Goal: Book appointment/travel/reservation

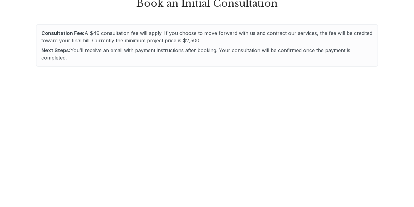
scroll to position [469, 0]
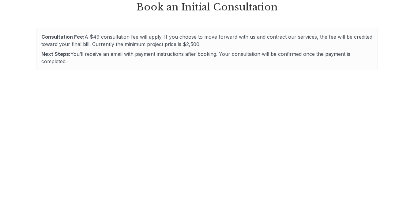
click at [125, 60] on div "Next Steps: You’ll receive an email with payment instructions after booking. Yo…" at bounding box center [207, 57] width 332 height 15
drag, startPoint x: 86, startPoint y: 34, endPoint x: 96, endPoint y: 62, distance: 29.0
click at [96, 62] on div "Consultation Fee: A $49 consultation fee will apply. If you choose to move forw…" at bounding box center [207, 49] width 342 height 42
click at [97, 62] on div "Next Steps: You’ll receive an email with payment instructions after booking. Yo…" at bounding box center [207, 57] width 332 height 15
drag, startPoint x: 163, startPoint y: 55, endPoint x: 245, endPoint y: 55, distance: 81.8
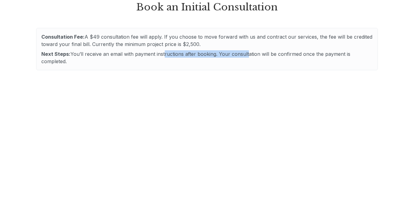
click at [245, 55] on div "Next Steps: You’ll receive an email with payment instructions after booking. Yo…" at bounding box center [207, 57] width 332 height 15
click at [239, 55] on div "Next Steps: You’ll receive an email with payment instructions after booking. Yo…" at bounding box center [207, 57] width 332 height 15
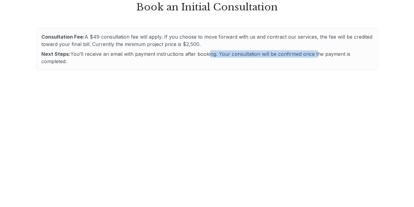
drag, startPoint x: 208, startPoint y: 54, endPoint x: 314, endPoint y: 54, distance: 106.0
click at [314, 54] on div "Next Steps: You’ll receive an email with payment instructions after booking. Yo…" at bounding box center [207, 57] width 332 height 15
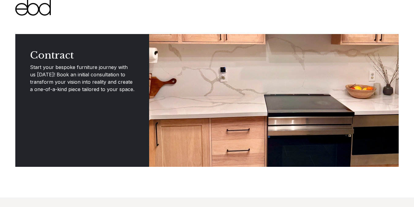
scroll to position [0, 0]
